Goal: Transaction & Acquisition: Purchase product/service

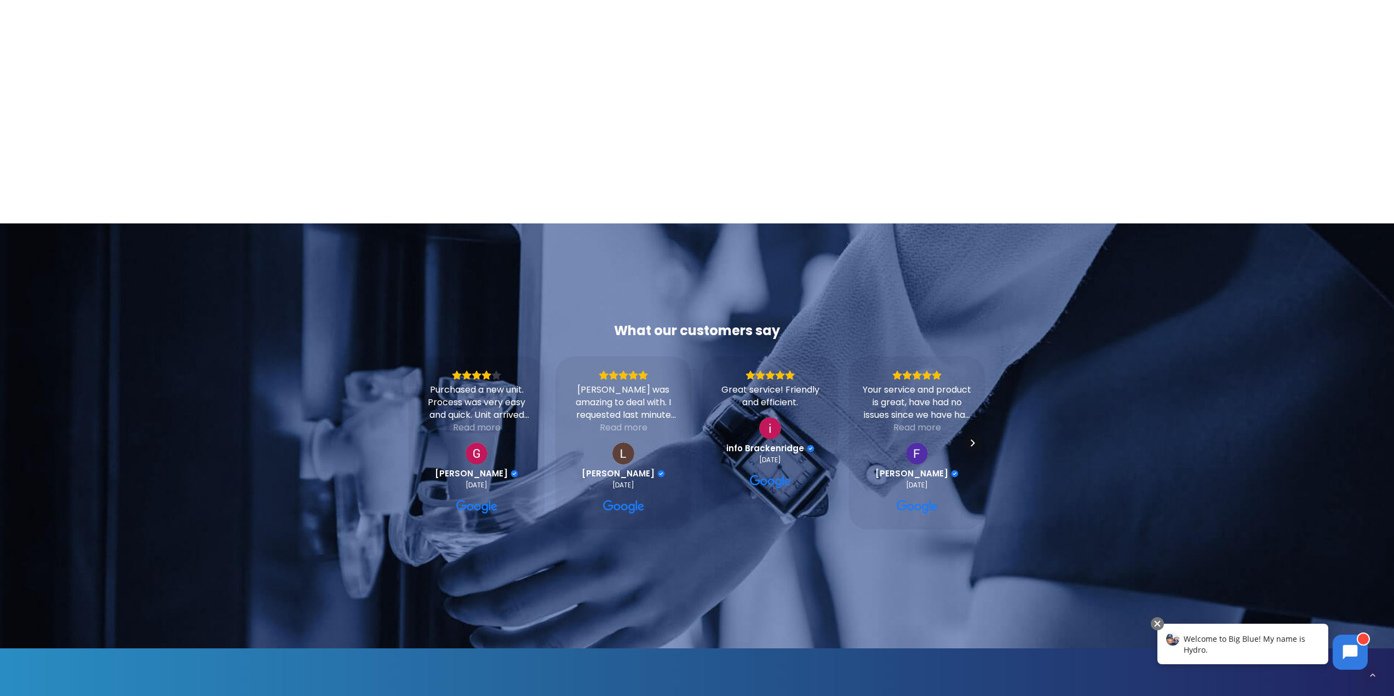
scroll to position [3671, 0]
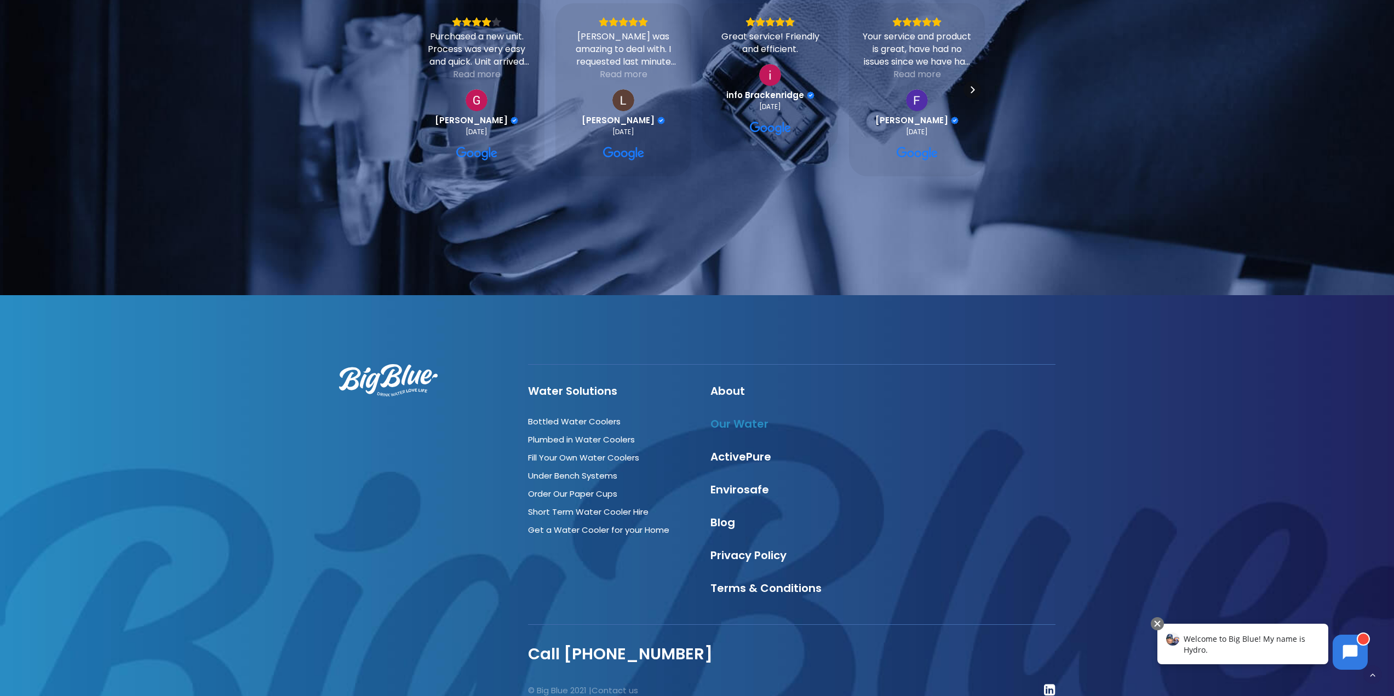
click at [742, 416] on link "Our Water" at bounding box center [740, 423] width 58 height 15
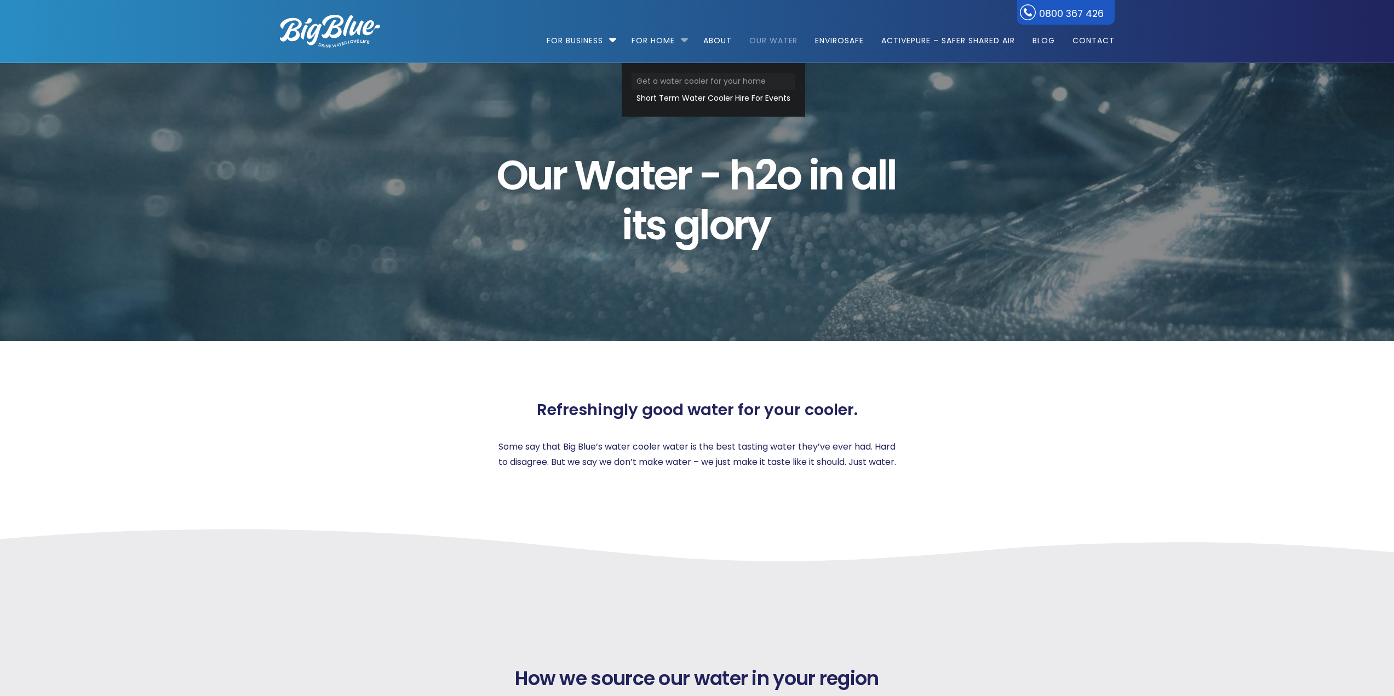
click at [676, 81] on link "Get a water cooler for your home" at bounding box center [714, 81] width 164 height 17
